Goal: Submit feedback/report problem

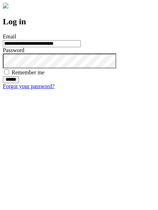
type input "**********"
click at [19, 83] on input "******" at bounding box center [11, 79] width 16 height 7
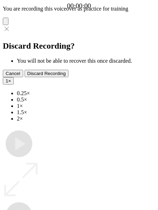
type input "**********"
